Goal: Obtain resource: Obtain resource

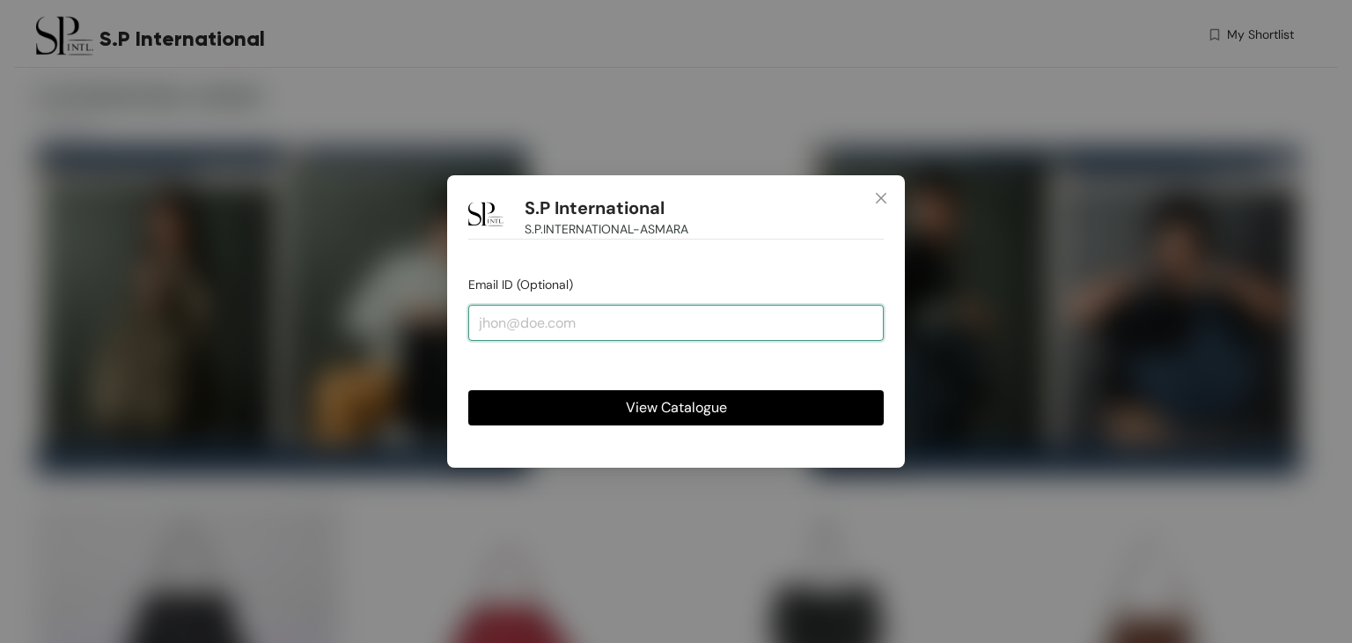
click at [560, 333] on input "email" at bounding box center [676, 322] width 416 height 35
type input "[EMAIL_ADDRESS][DOMAIN_NAME]"
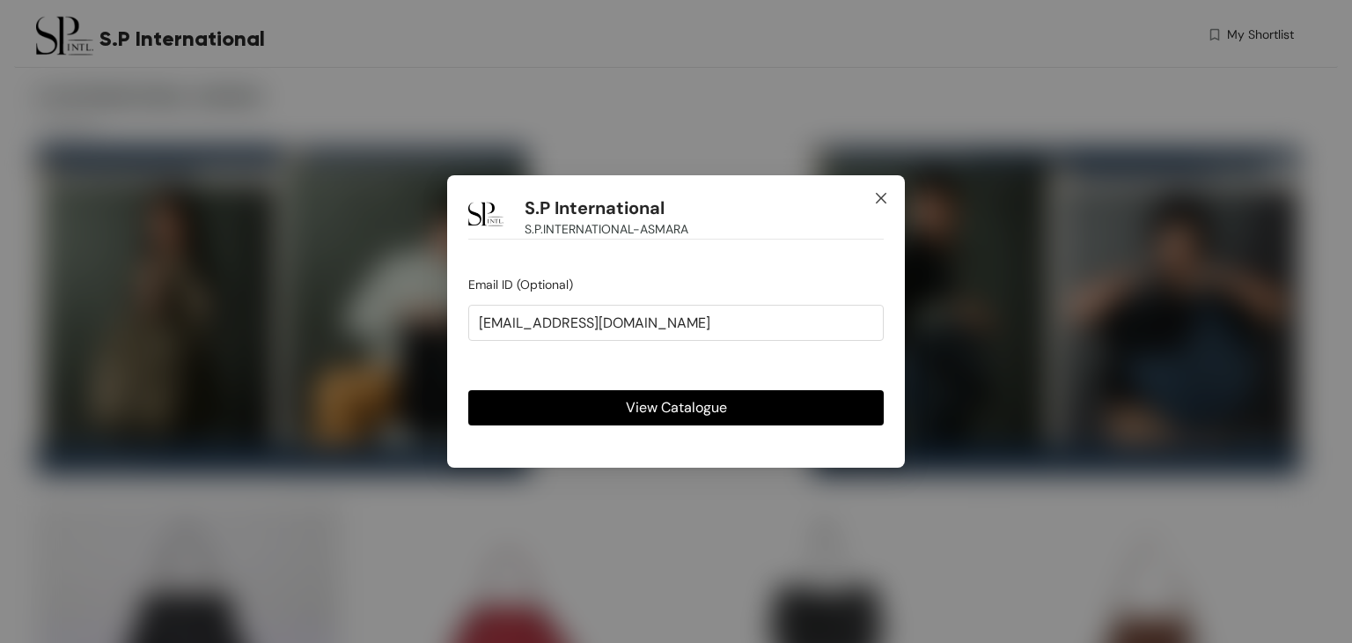
click at [888, 195] on span "Close" at bounding box center [882, 199] width 48 height 48
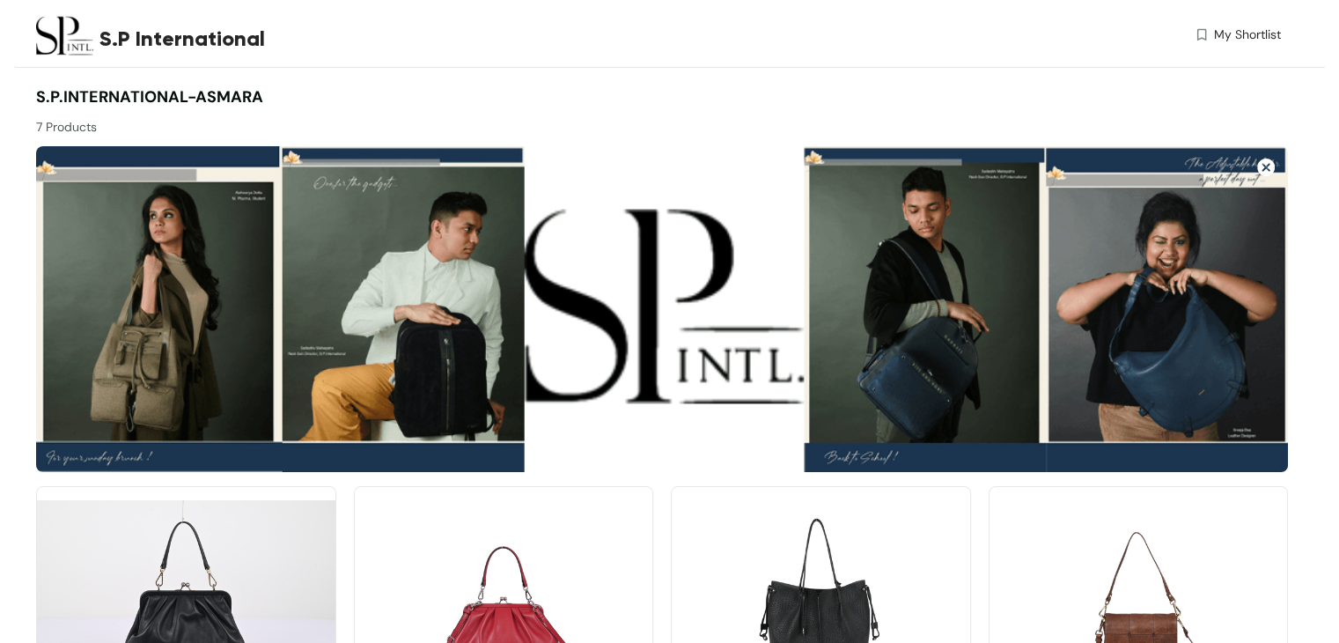
click at [1268, 165] on img at bounding box center [1266, 167] width 18 height 18
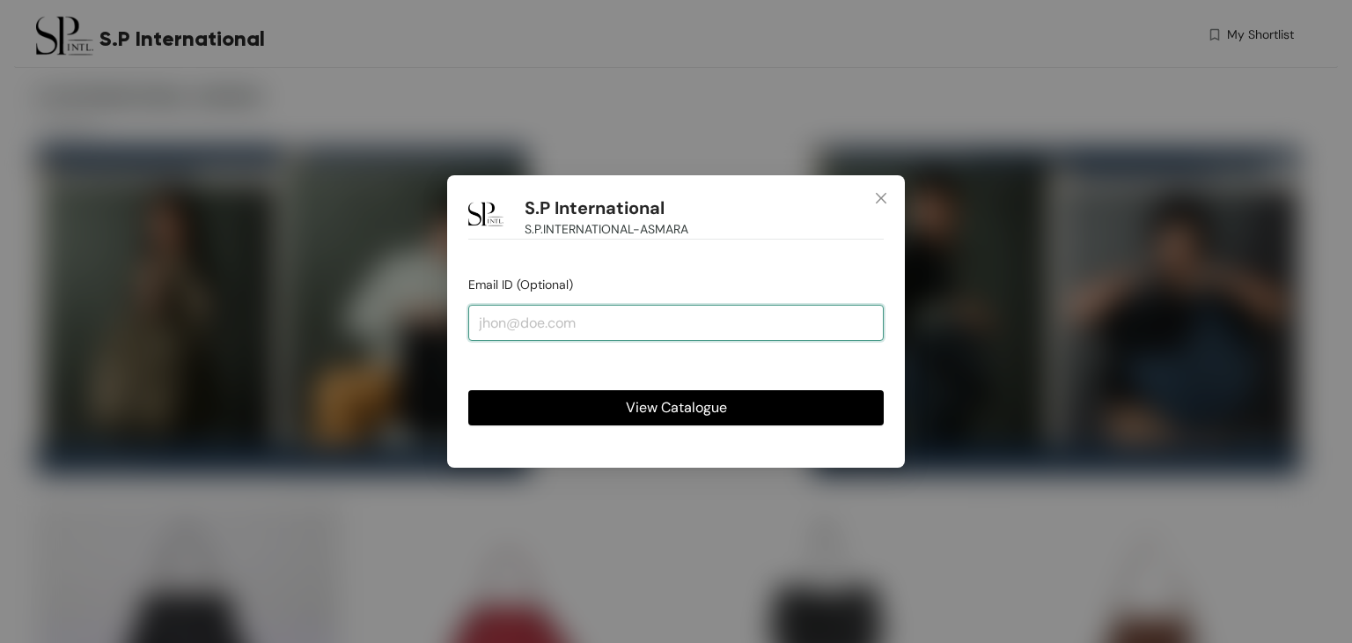
click at [556, 311] on input "email" at bounding box center [676, 322] width 416 height 35
type input "[EMAIL_ADDRESS][DOMAIN_NAME]"
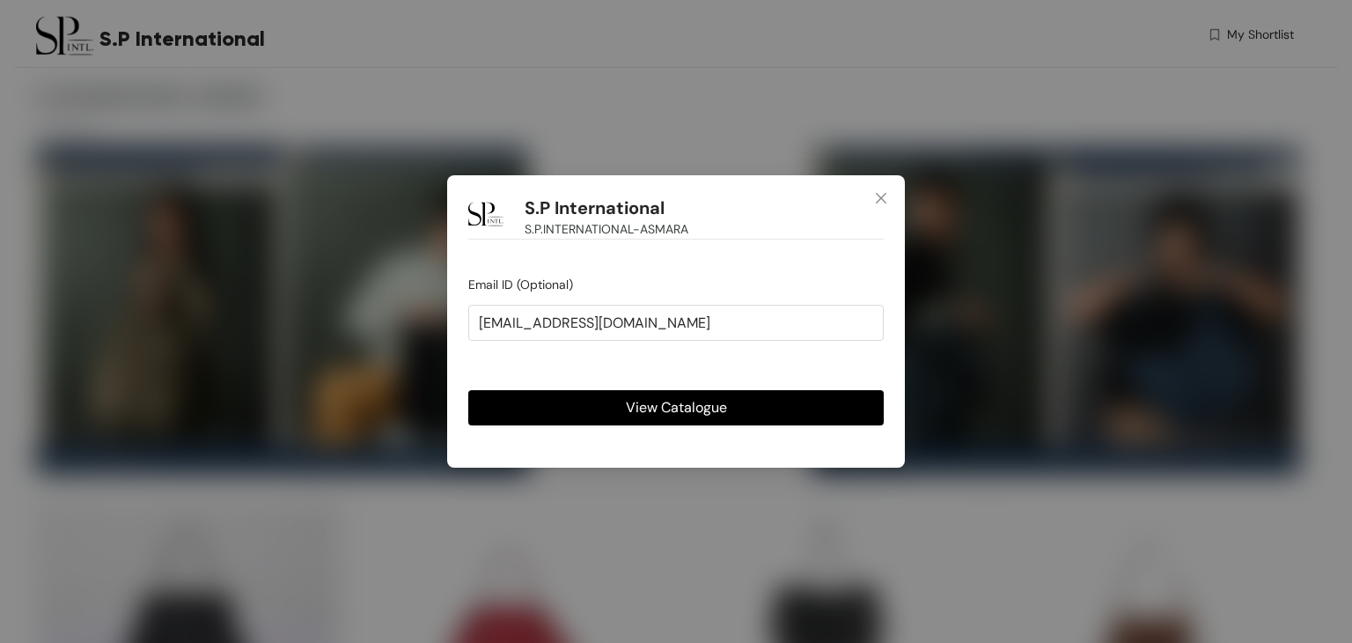
click at [666, 399] on span "View Catalogue" at bounding box center [676, 407] width 101 height 22
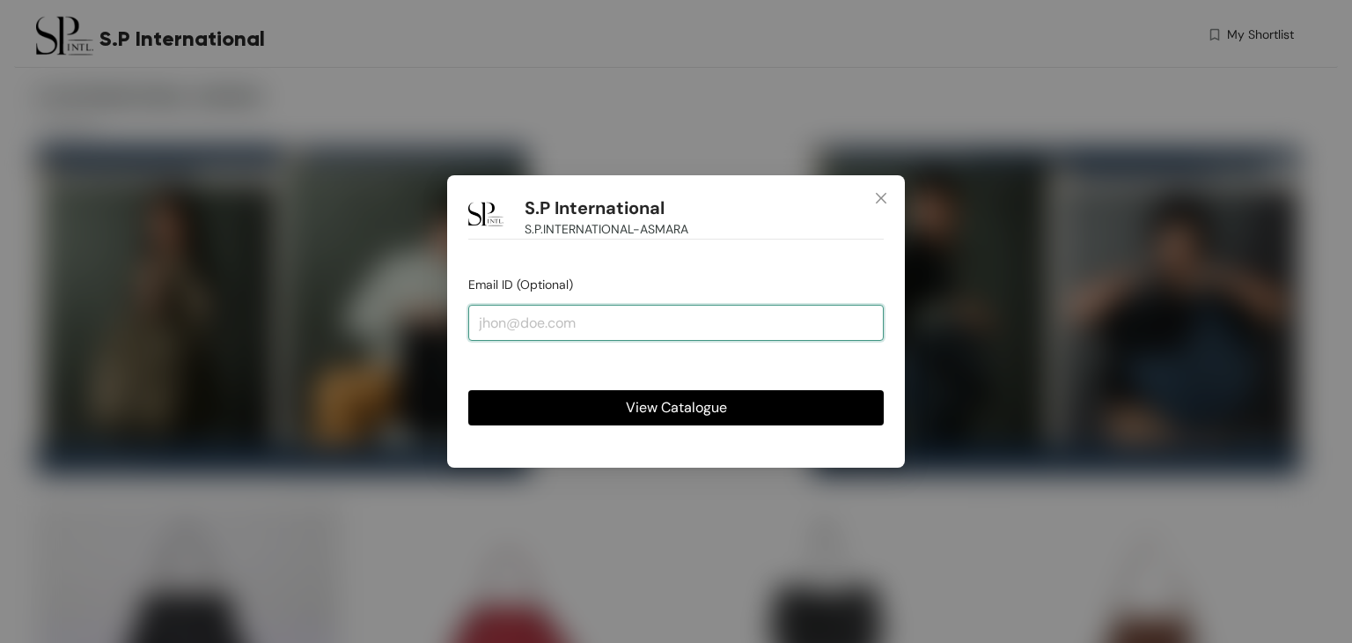
click at [514, 328] on input "email" at bounding box center [676, 322] width 416 height 35
type input "[EMAIL_ADDRESS][DOMAIN_NAME]"
click at [733, 329] on input "[EMAIL_ADDRESS][DOMAIN_NAME]" at bounding box center [676, 322] width 416 height 35
click at [468, 390] on button "View Catalogue" at bounding box center [676, 407] width 416 height 35
